Goal: Transaction & Acquisition: Purchase product/service

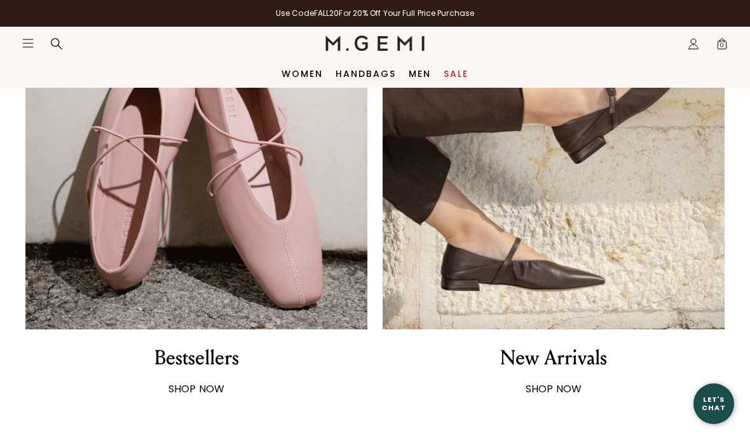
scroll to position [801, 0]
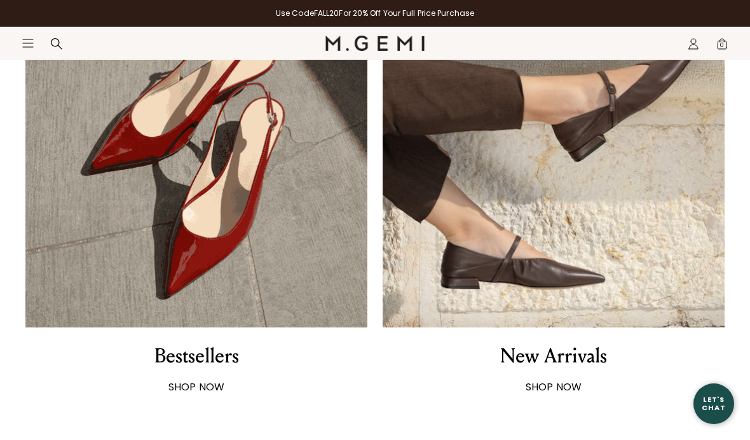
click at [562, 355] on div "New Arrivals" at bounding box center [553, 356] width 107 height 27
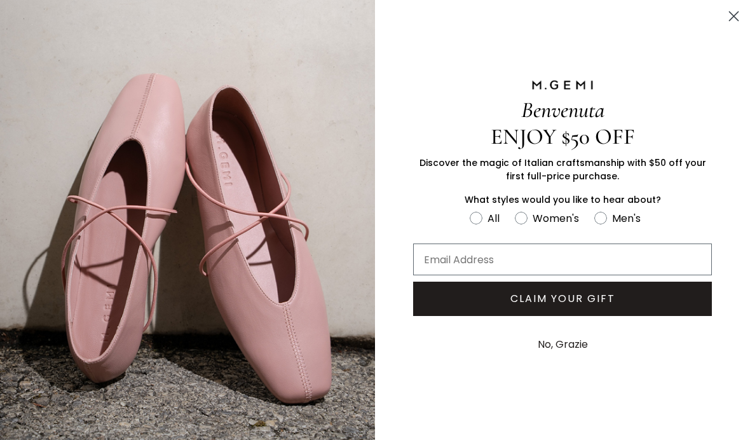
click at [489, 262] on input "Email Address" at bounding box center [562, 259] width 299 height 32
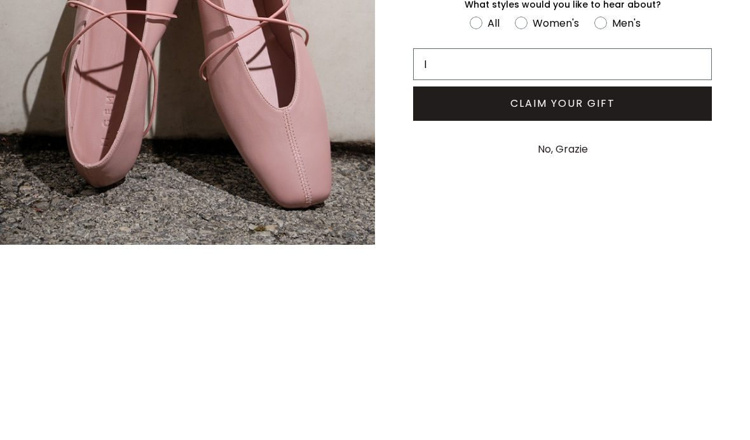
type input "lesliecfeldman@gmail.com"
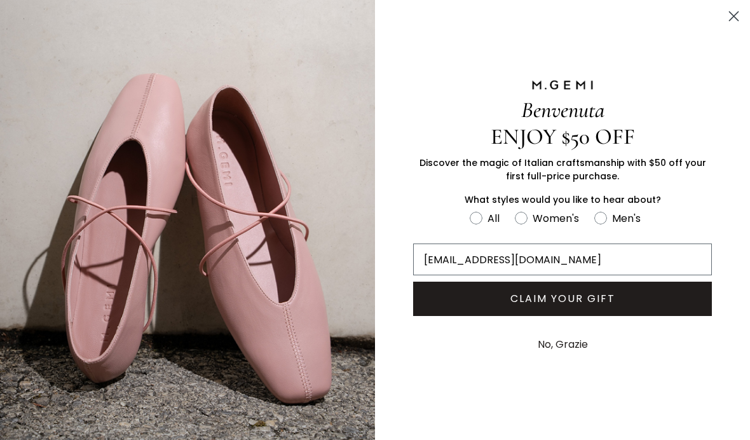
click at [580, 296] on button "CLAIM YOUR GIFT" at bounding box center [562, 299] width 299 height 34
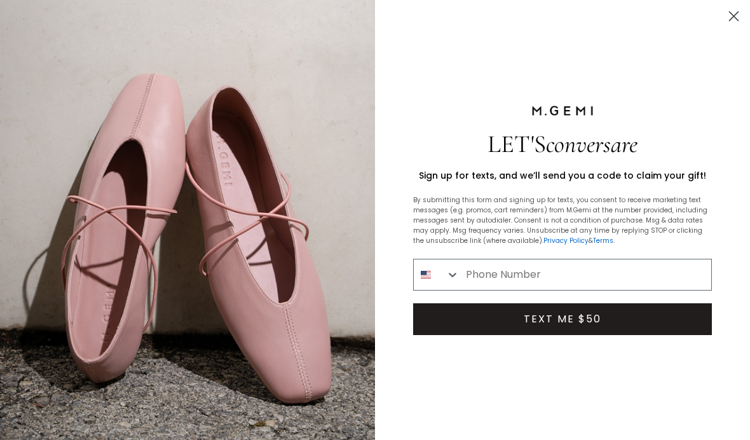
click at [528, 278] on input "Phone Number" at bounding box center [586, 274] width 252 height 31
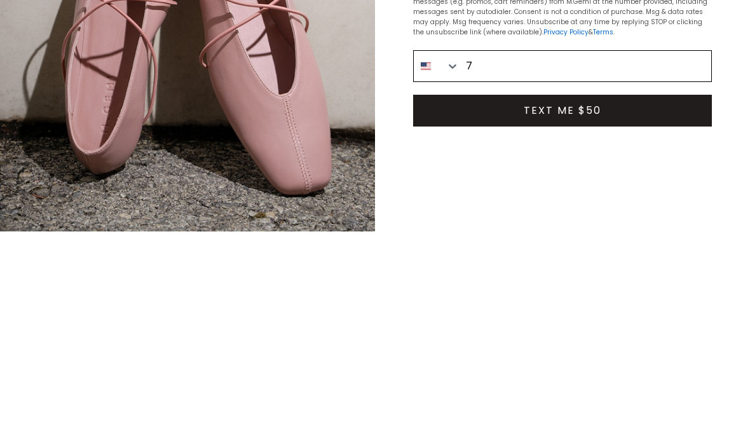
scroll to position [322, 0]
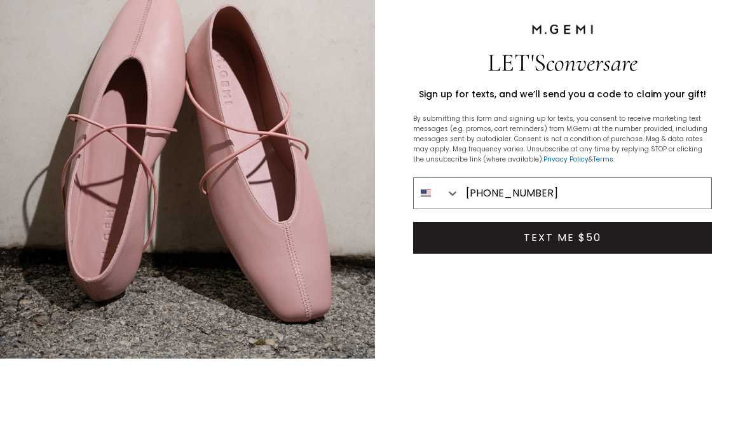
type input "781-254-4769"
click at [592, 303] on button "TEXT ME $50" at bounding box center [562, 319] width 299 height 32
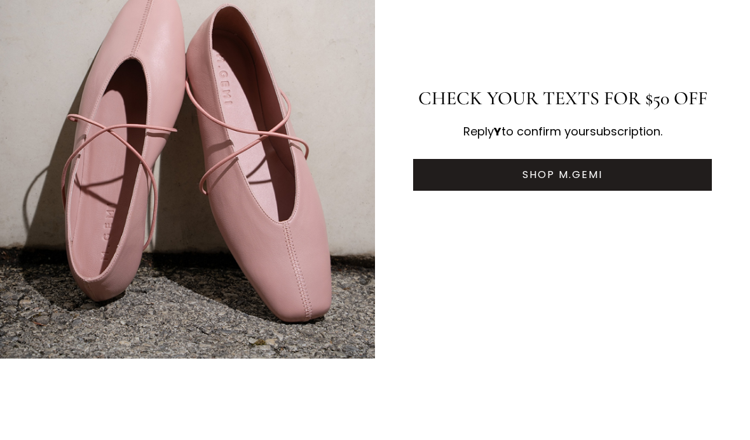
scroll to position [404, 0]
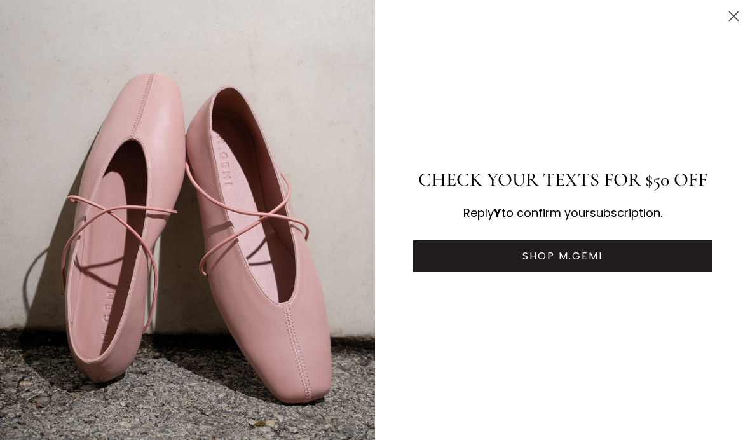
click at [570, 257] on button "SHOP M.GEMI" at bounding box center [562, 256] width 299 height 32
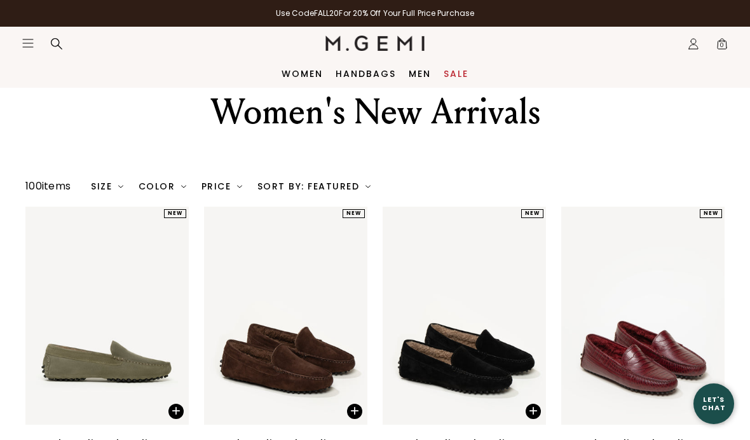
scroll to position [41, 0]
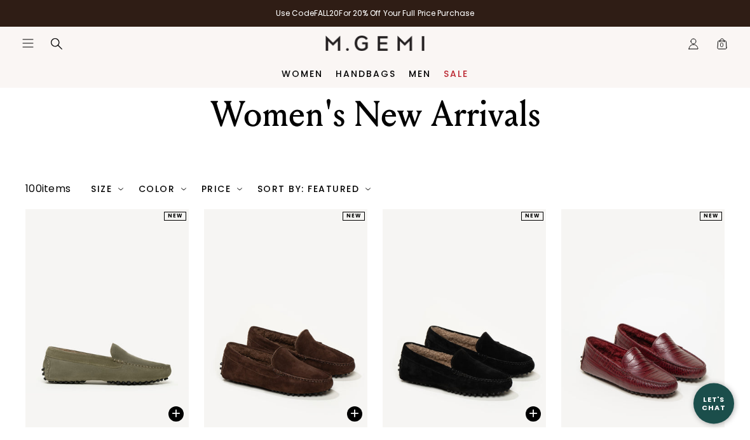
click at [167, 194] on div "Color" at bounding box center [163, 189] width 48 height 10
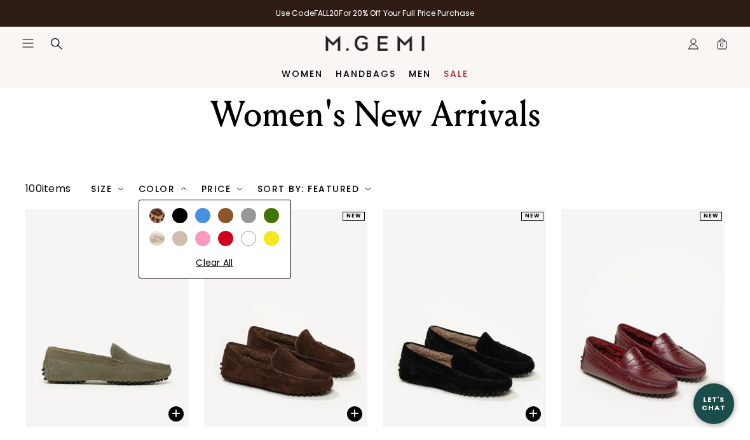
click at [402, 134] on div "Women's New Arrivals" at bounding box center [375, 115] width 472 height 46
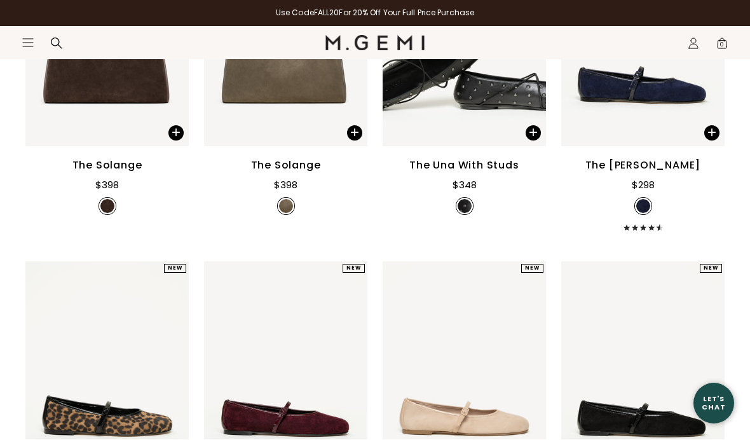
scroll to position [1310, 0]
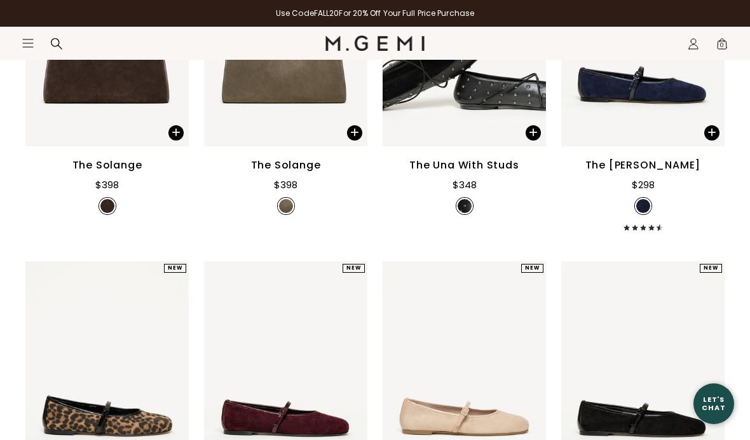
click at [644, 190] on div "$298" at bounding box center [643, 183] width 23 height 20
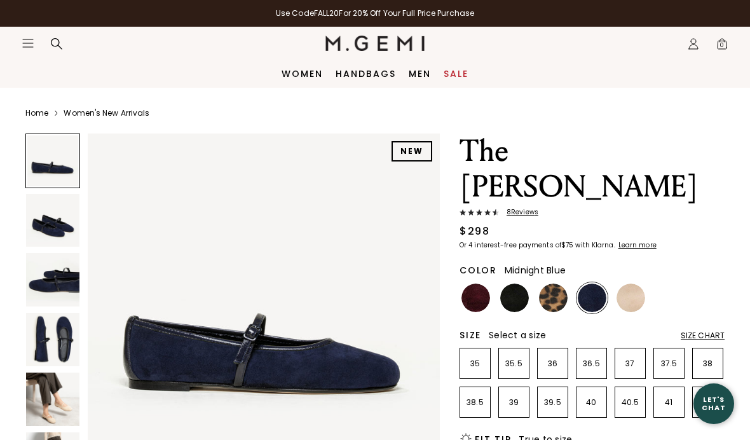
click at [72, 350] on img at bounding box center [52, 339] width 53 height 53
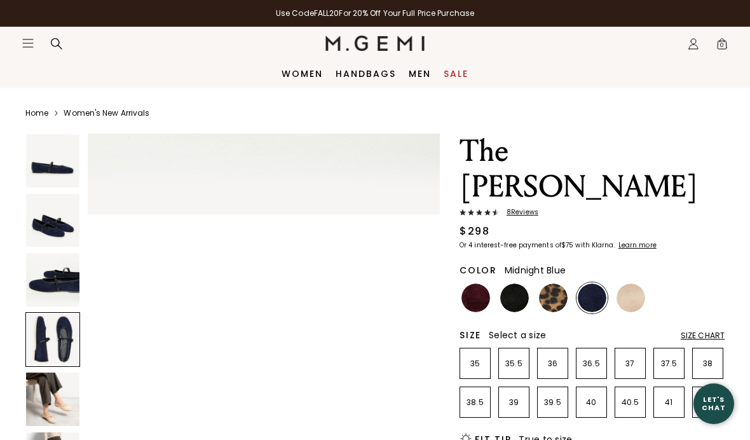
scroll to position [1095, 0]
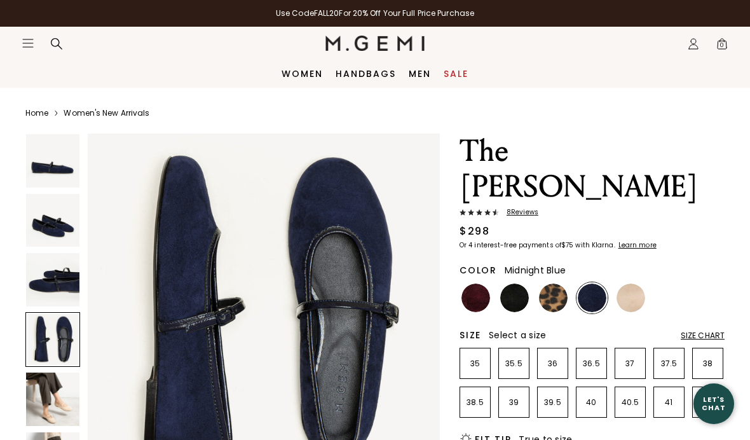
click at [632, 283] on img at bounding box center [630, 297] width 29 height 29
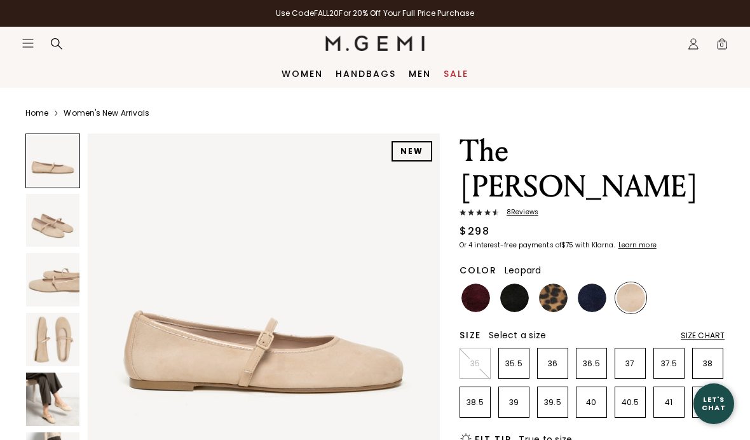
click at [550, 283] on img at bounding box center [553, 297] width 29 height 29
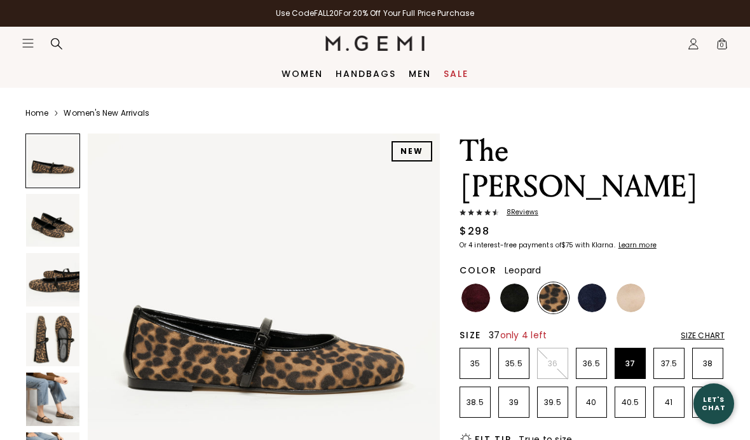
click at [635, 358] on p "37" at bounding box center [630, 363] width 30 height 10
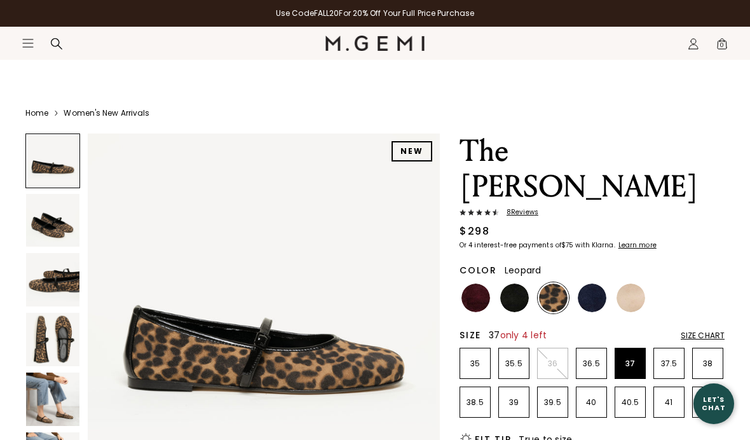
scroll to position [38, 0]
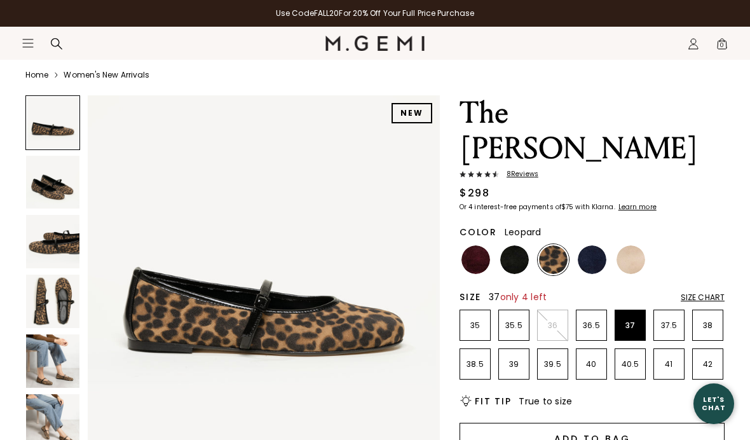
click at [601, 423] on button "Add to Bag" at bounding box center [592, 438] width 265 height 31
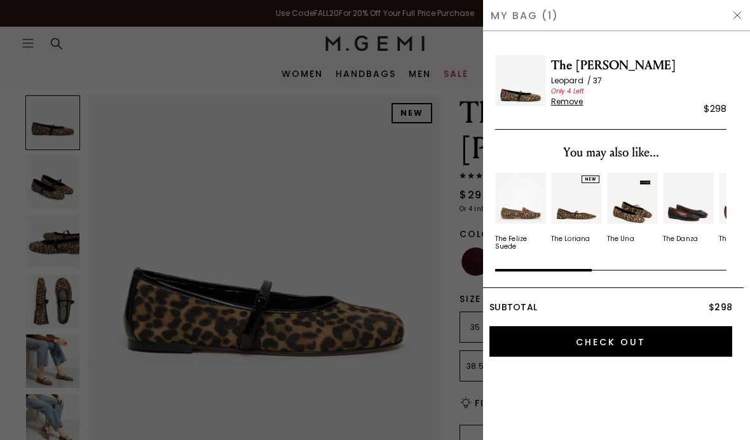
scroll to position [0, 0]
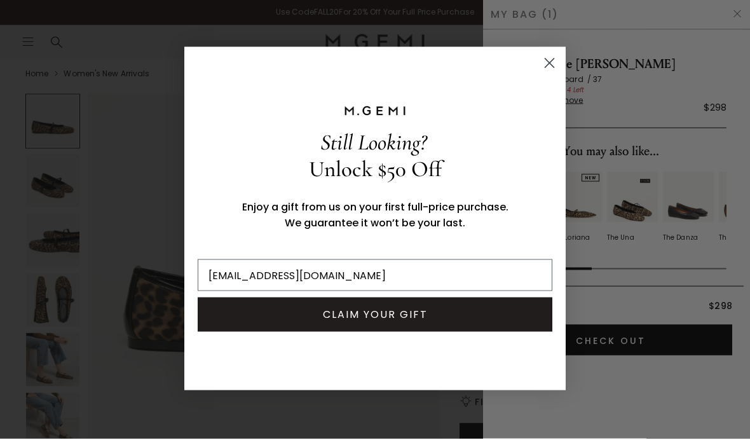
type input "lesliecfeldman@gmail.com"
click at [404, 317] on button "CLAIM YOUR GIFT" at bounding box center [375, 316] width 355 height 34
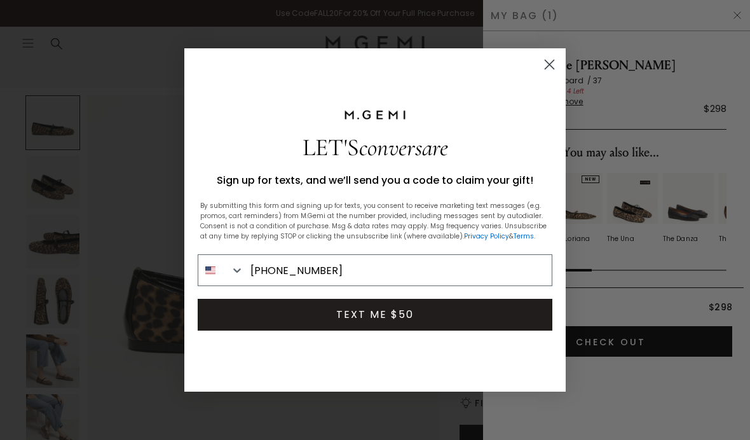
type input "781-254-4769"
click at [393, 315] on button "TEXT ME $50" at bounding box center [375, 315] width 355 height 32
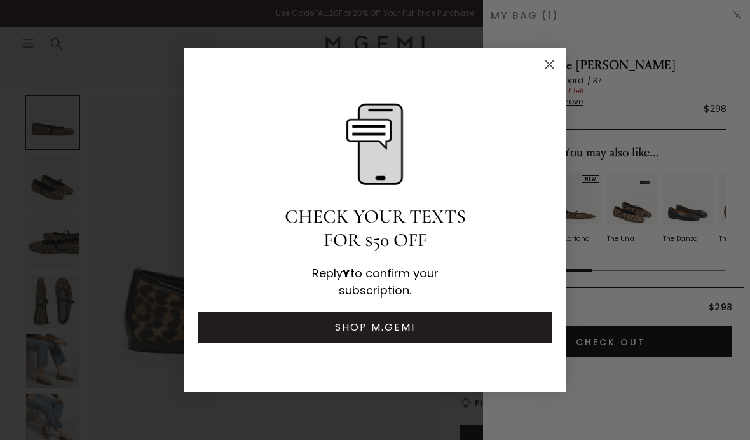
click at [551, 69] on circle "Close dialog" at bounding box center [549, 64] width 21 height 21
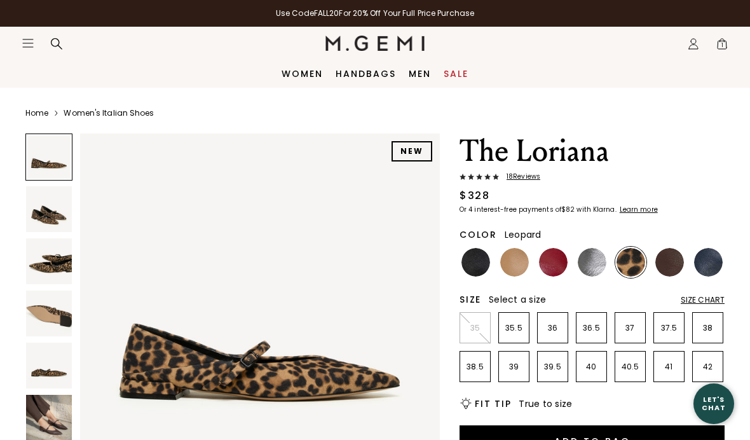
click at [40, 421] on img at bounding box center [49, 418] width 46 height 46
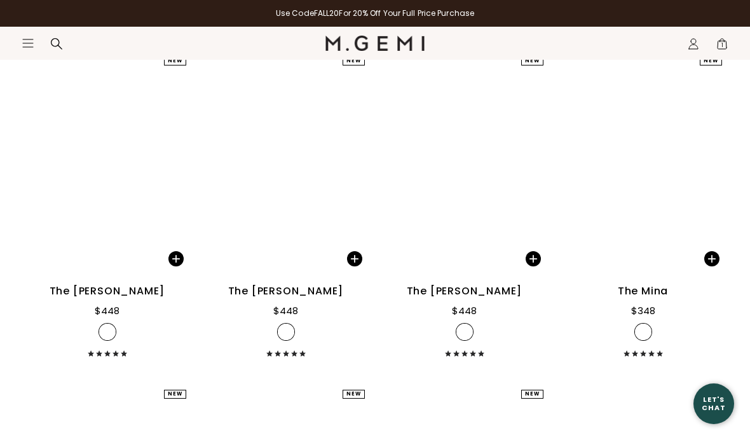
scroll to position [1902, 0]
